Goal: Task Accomplishment & Management: Manage account settings

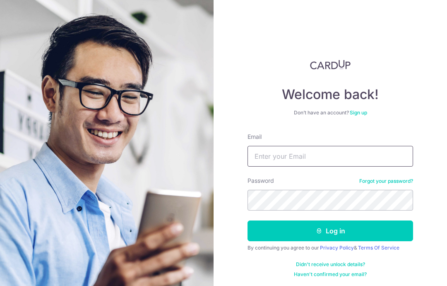
click at [270, 155] on input "Email" at bounding box center [330, 156] width 166 height 21
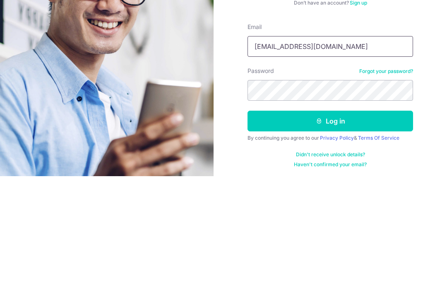
type input "kg256@hotmail.com"
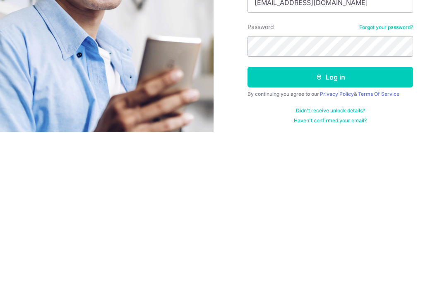
click at [307, 220] on button "Log in" at bounding box center [330, 230] width 166 height 21
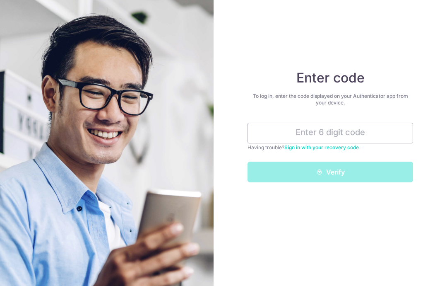
click at [273, 135] on input "text" at bounding box center [330, 132] width 166 height 21
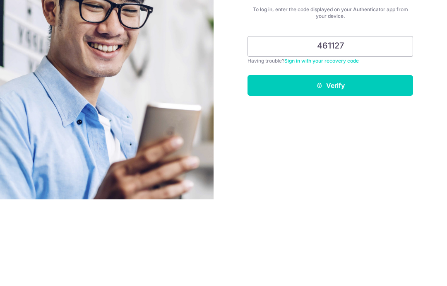
type input "461127"
click at [314, 161] on button "Verify" at bounding box center [330, 171] width 166 height 21
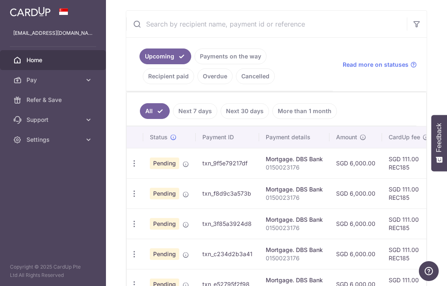
scroll to position [165, 0]
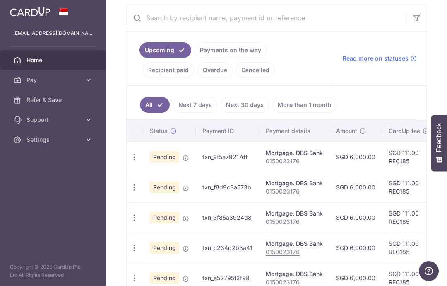
click at [130, 161] on icon "button" at bounding box center [134, 157] width 9 height 9
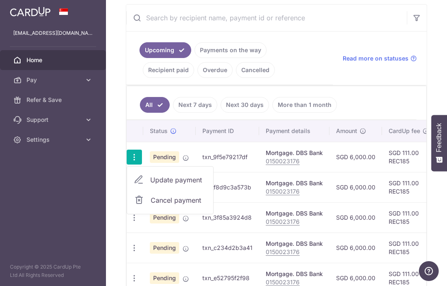
click at [151, 205] on span "Cancel payment" at bounding box center [178, 200] width 55 height 10
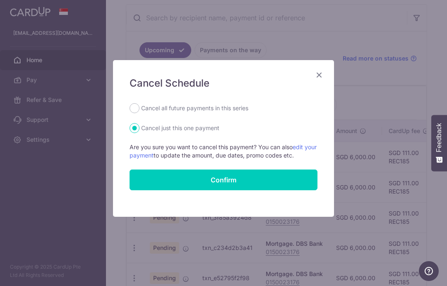
click at [212, 180] on button "Confirm" at bounding box center [224, 179] width 188 height 21
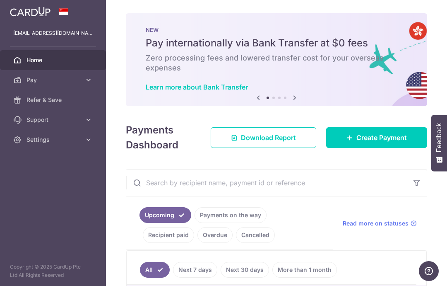
click at [0, 0] on icon "button" at bounding box center [0, 0] width 0 height 0
click at [34, 139] on span "Settings" at bounding box center [53, 139] width 55 height 8
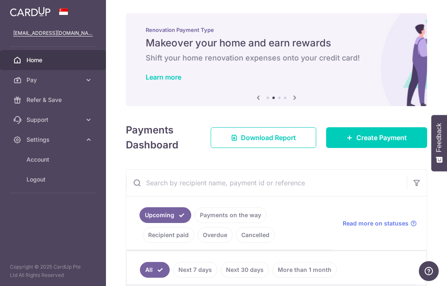
click at [31, 181] on span "Logout" at bounding box center [53, 179] width 55 height 8
